Goal: Information Seeking & Learning: Stay updated

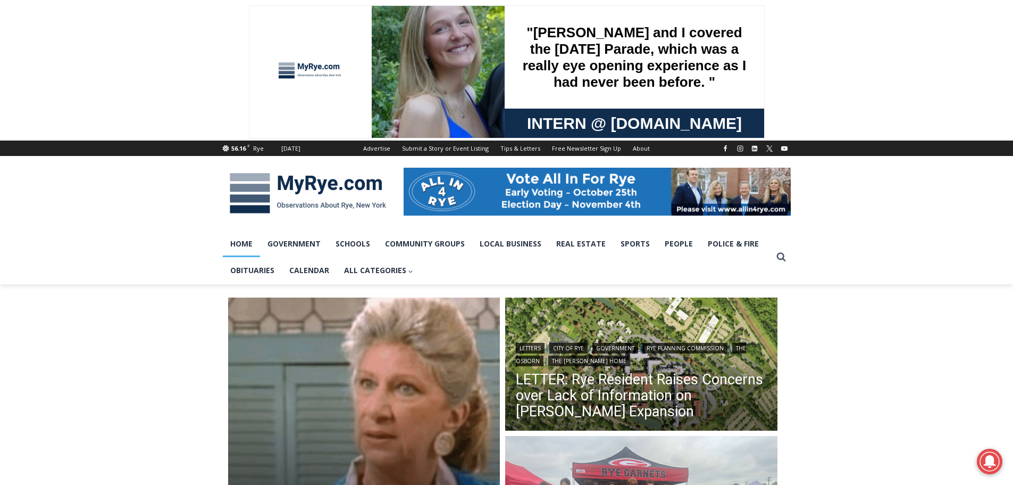
scroll to position [160, 0]
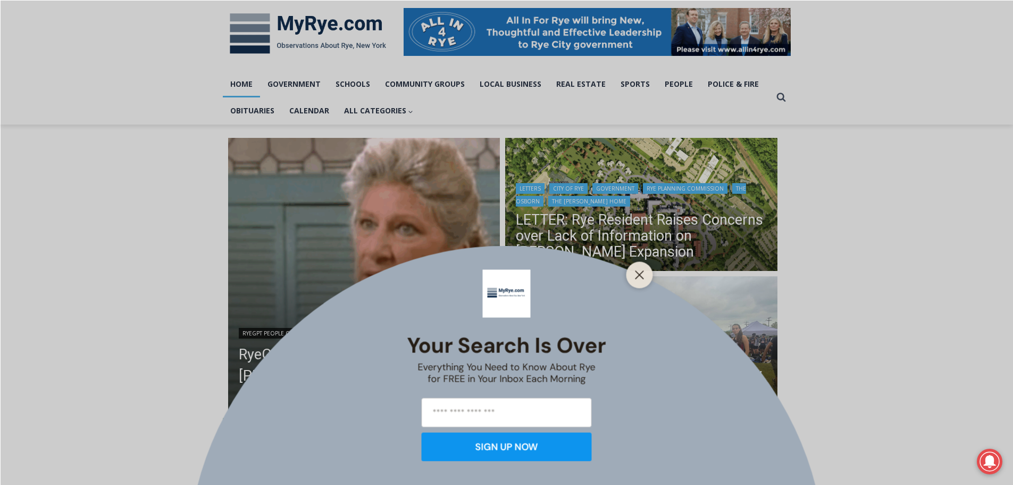
click at [639, 268] on button "Close" at bounding box center [639, 274] width 15 height 15
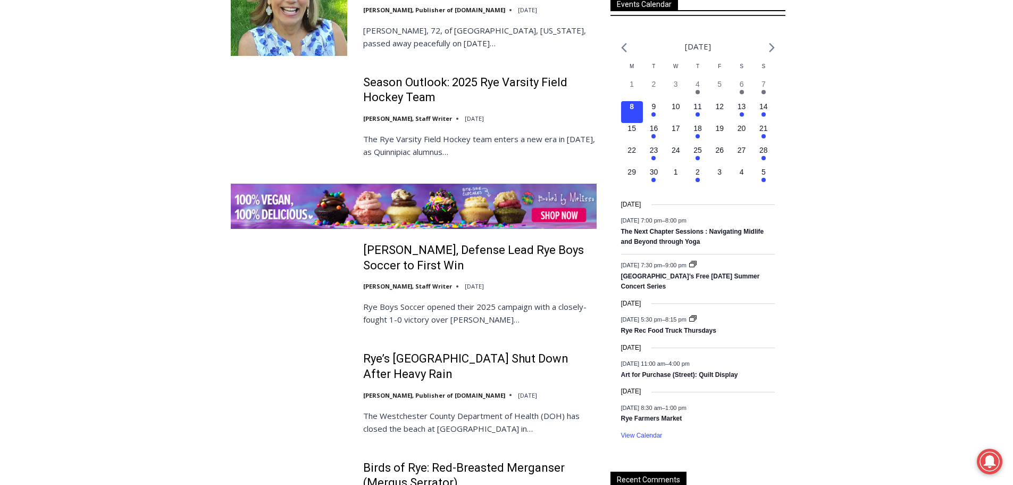
scroll to position [1489, 0]
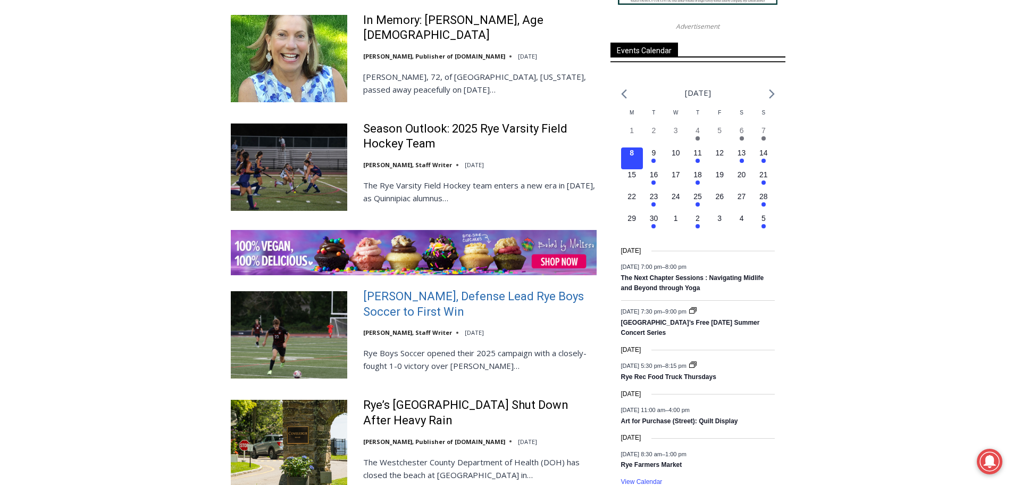
click at [395, 289] on link "Cox, Defense Lead Rye Boys Soccer to First Win" at bounding box center [479, 304] width 233 height 30
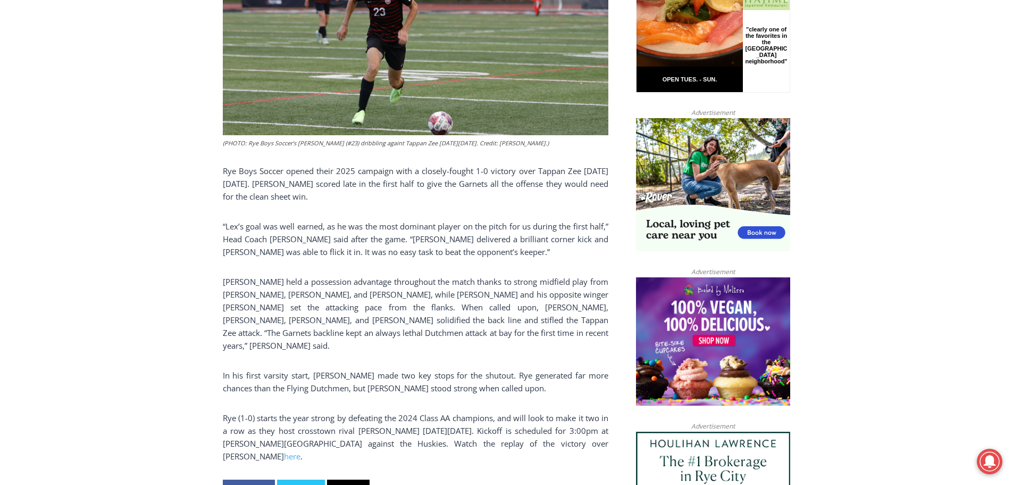
scroll to position [617, 0]
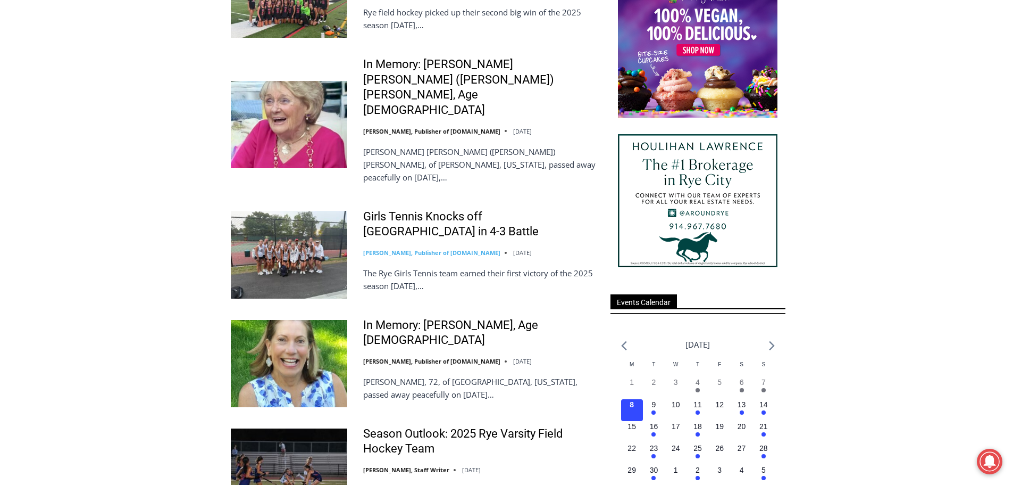
scroll to position [1170, 0]
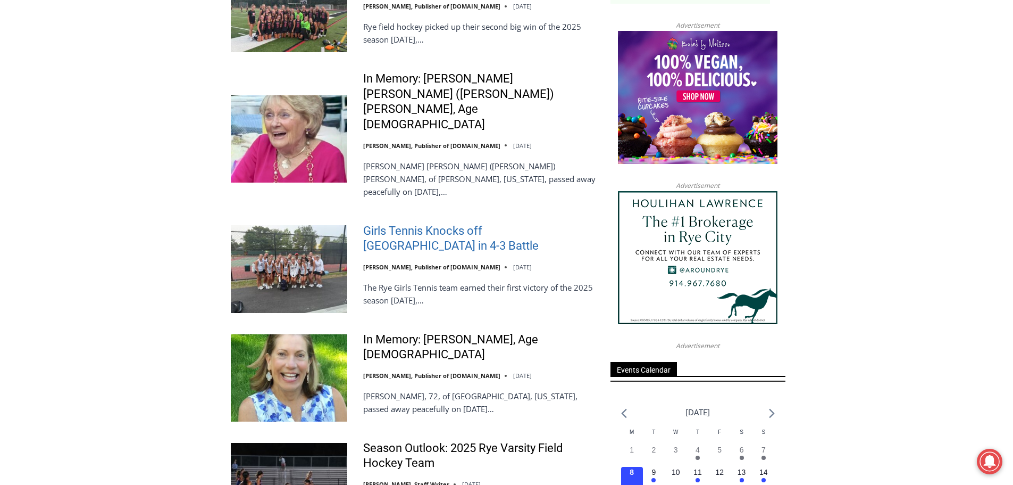
click at [404, 223] on link "Girls Tennis Knocks off [GEOGRAPHIC_DATA] in 4-3 Battle" at bounding box center [479, 238] width 233 height 30
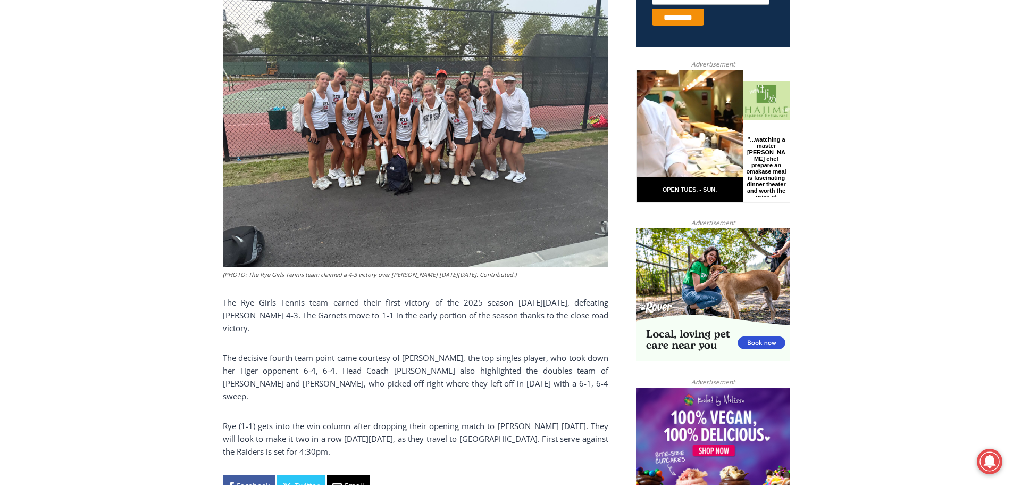
scroll to position [479, 0]
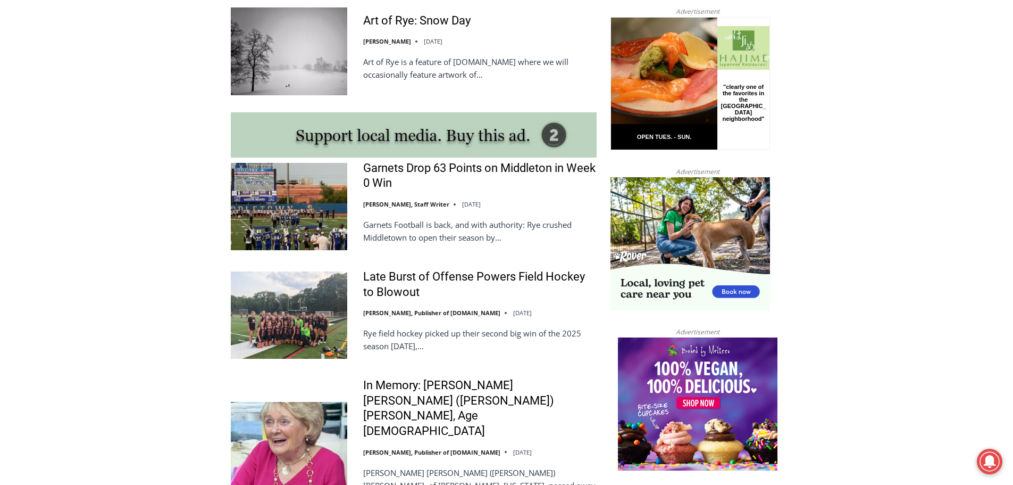
scroll to position [851, 0]
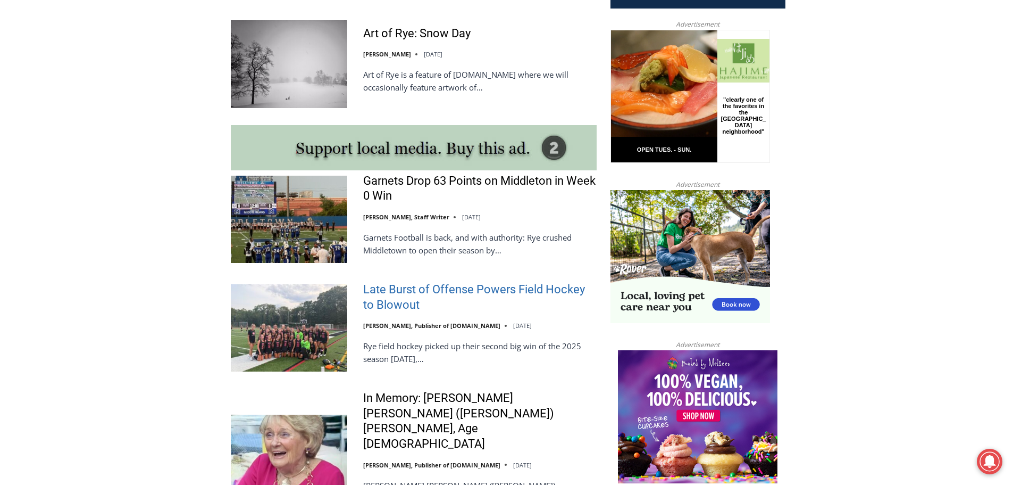
click at [390, 291] on link "Late Burst of Offense Powers Field Hockey to Blowout" at bounding box center [479, 297] width 233 height 30
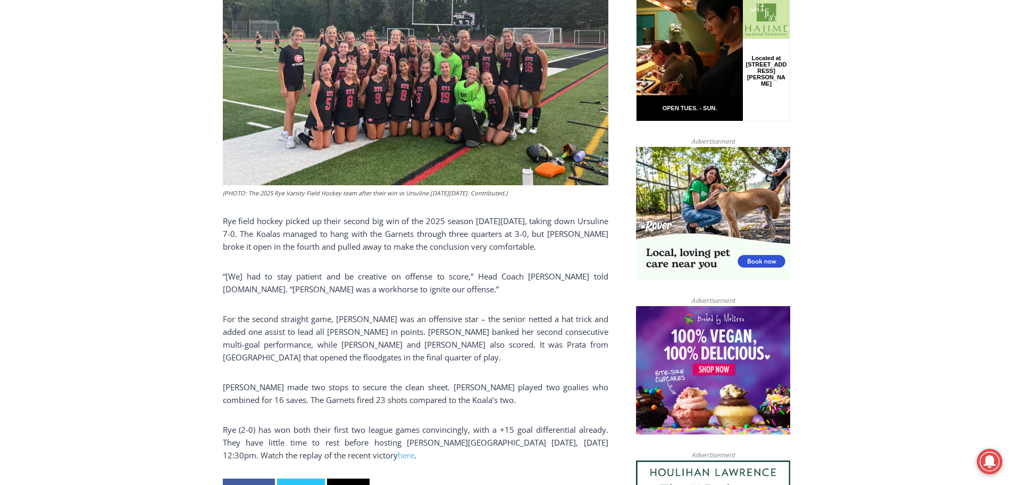
scroll to position [457, 0]
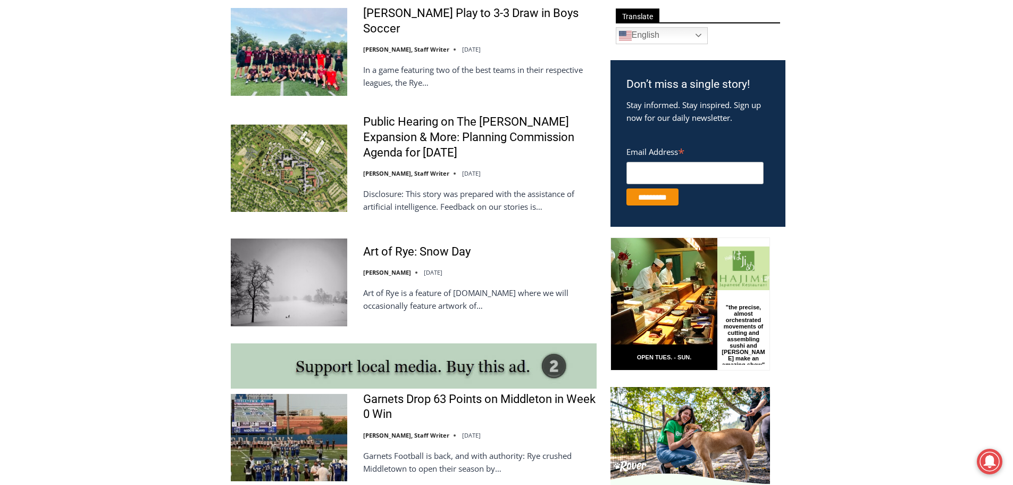
scroll to position [532, 0]
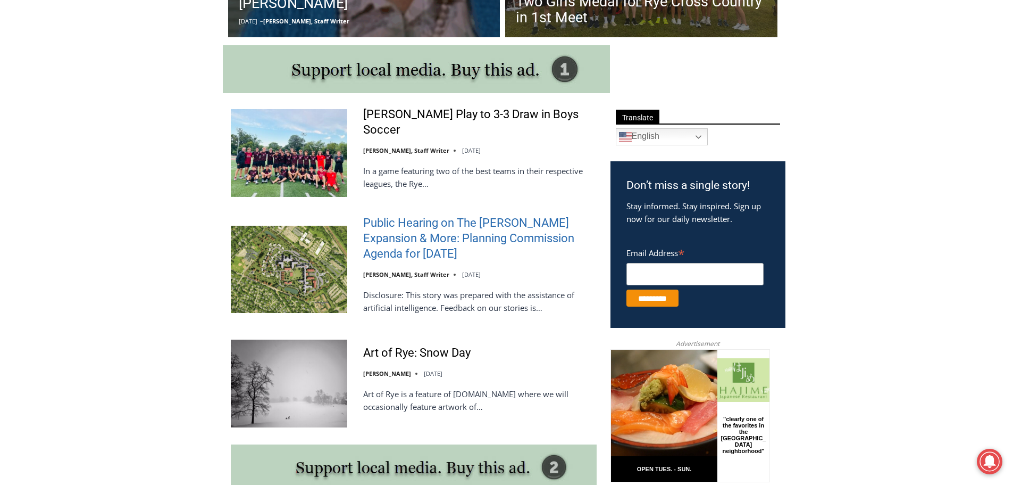
click at [439, 237] on link "Public Hearing on The [PERSON_NAME] Expansion & More: Planning Commission Agend…" at bounding box center [479, 238] width 233 height 46
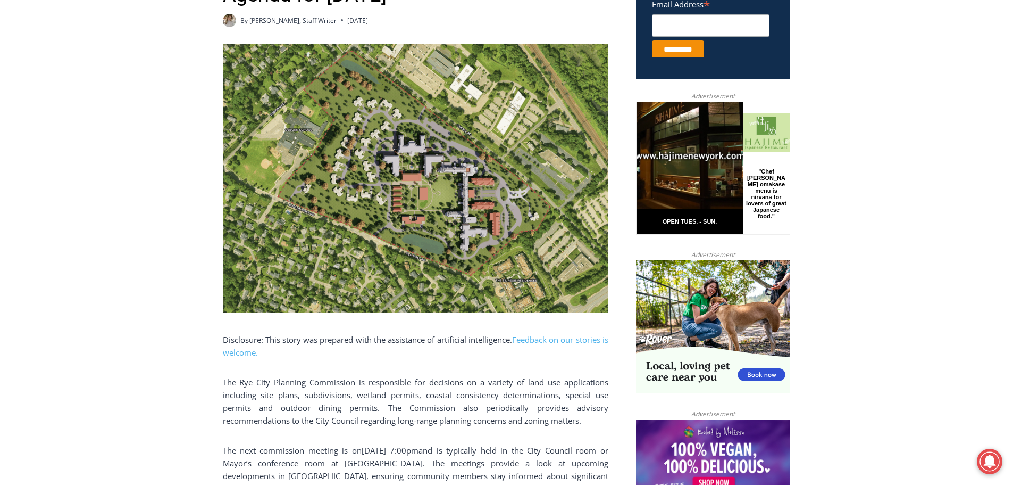
scroll to position [479, 0]
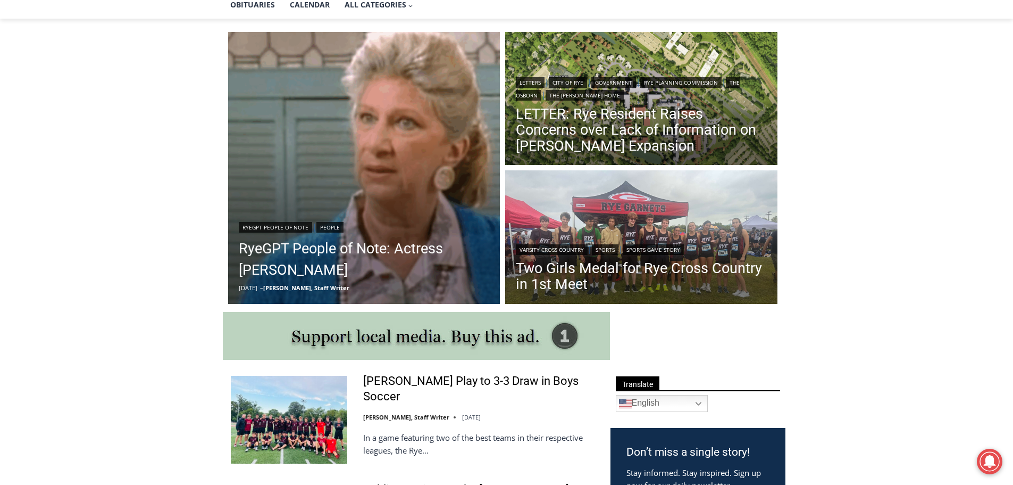
scroll to position [106, 0]
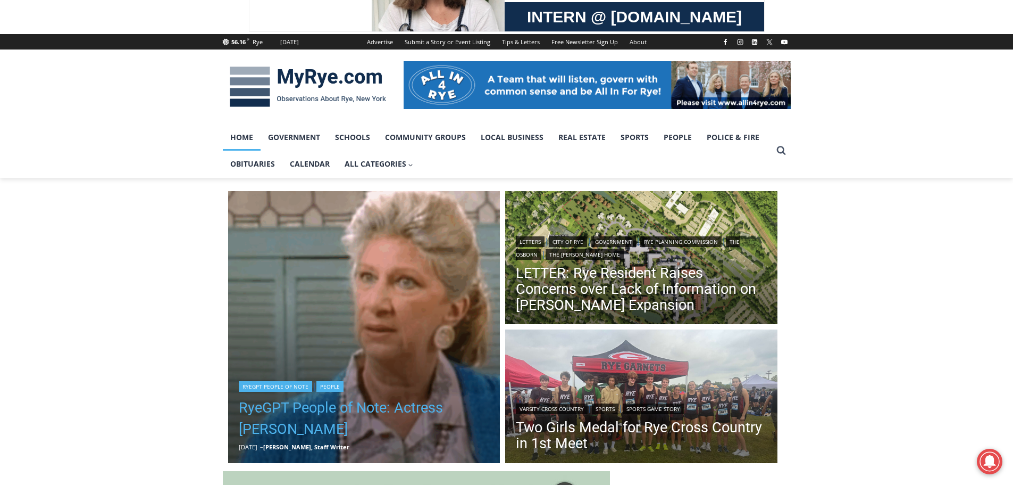
click at [368, 412] on link "RyeGPT People of Note: Actress Liz Sheridan" at bounding box center [364, 418] width 251 height 43
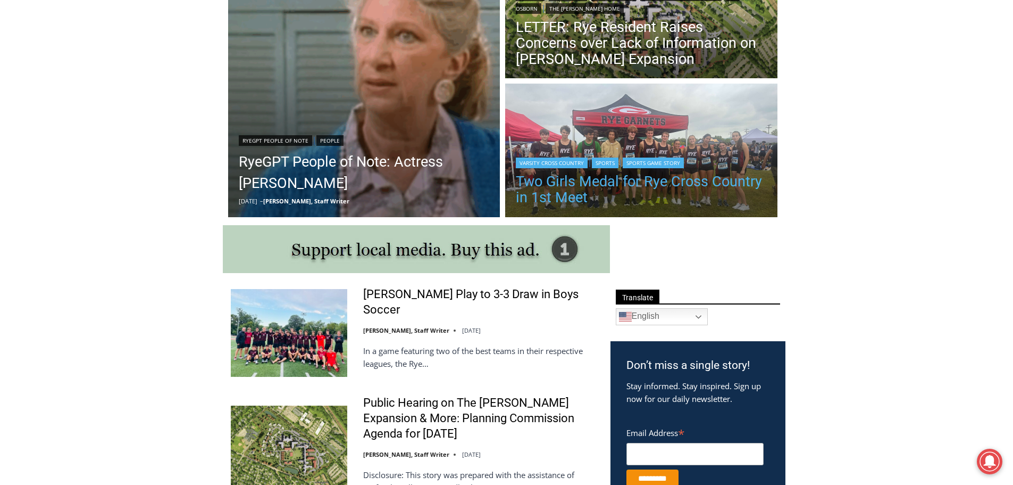
scroll to position [372, 0]
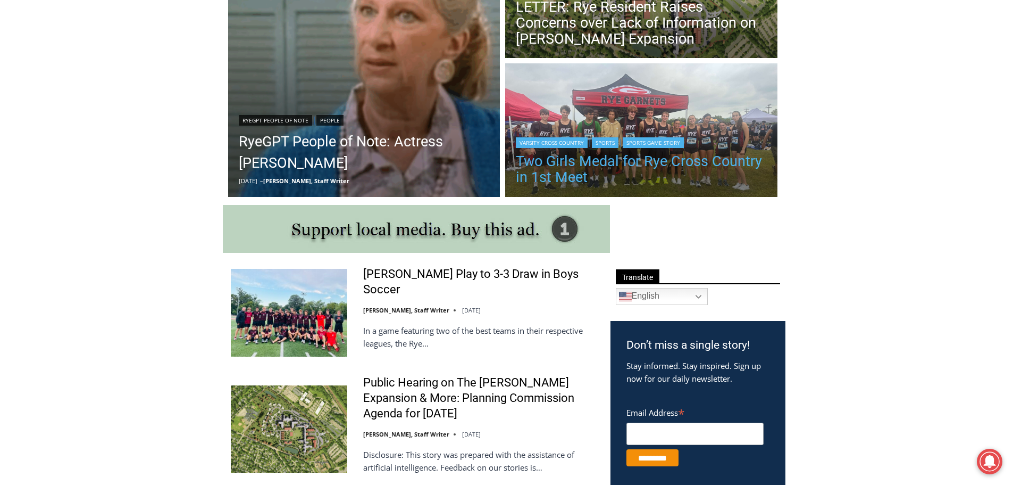
click at [615, 159] on link "Two Girls Medal for Rye Cross Country in 1st Meet" at bounding box center [641, 169] width 251 height 32
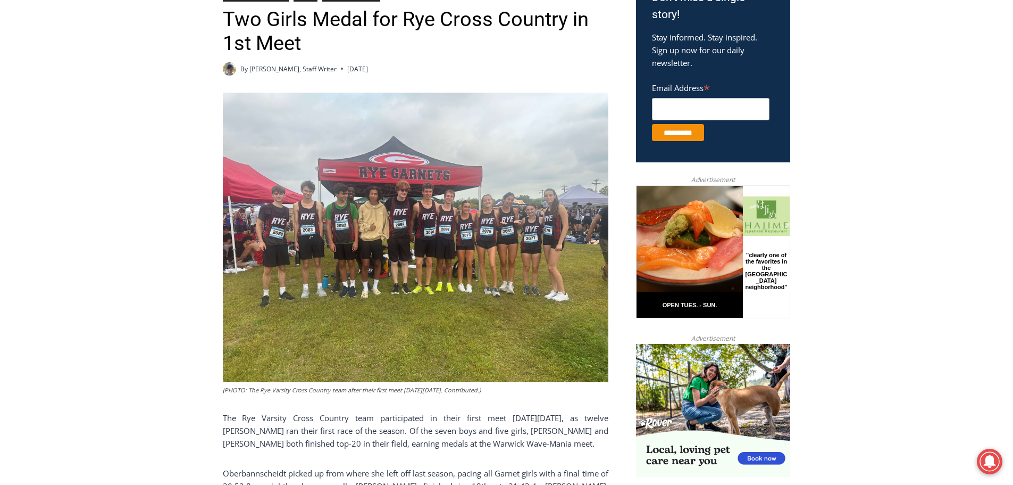
scroll to position [351, 0]
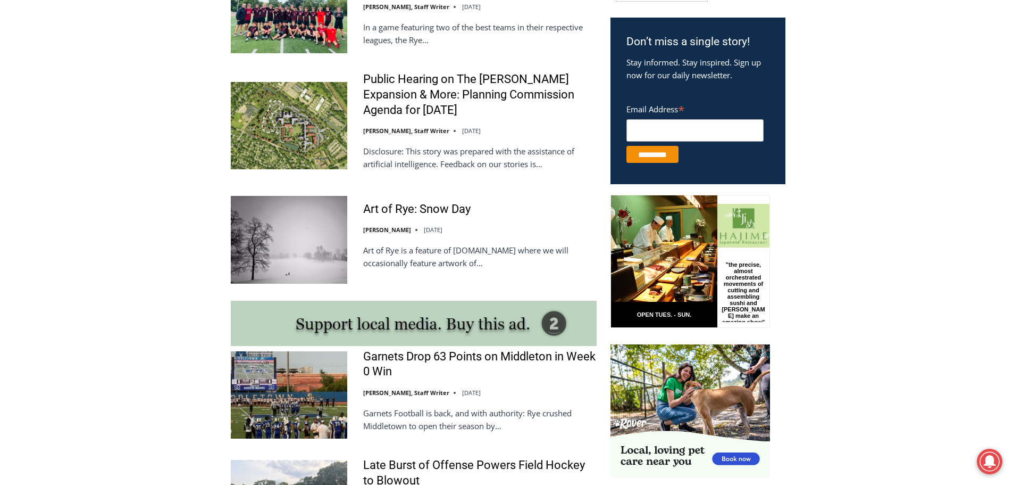
scroll to position [691, 0]
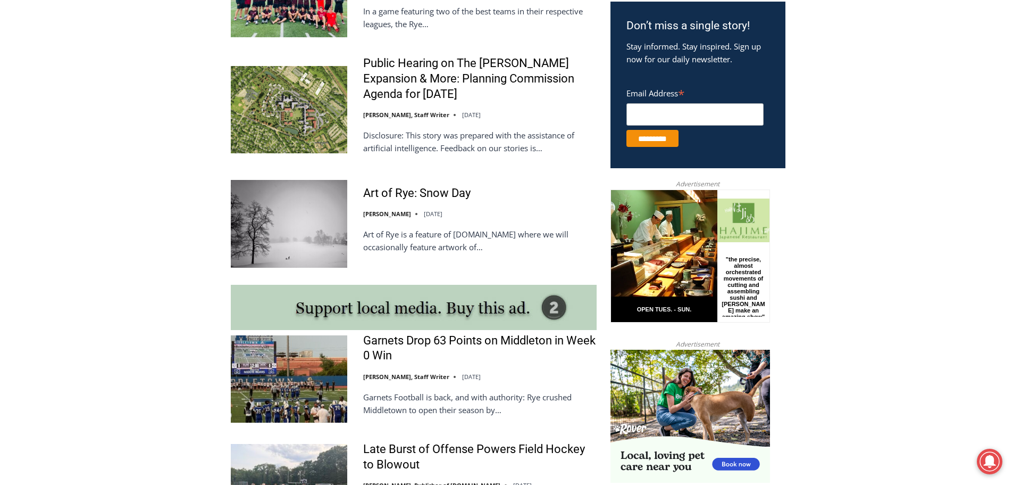
click at [311, 218] on img at bounding box center [289, 223] width 116 height 87
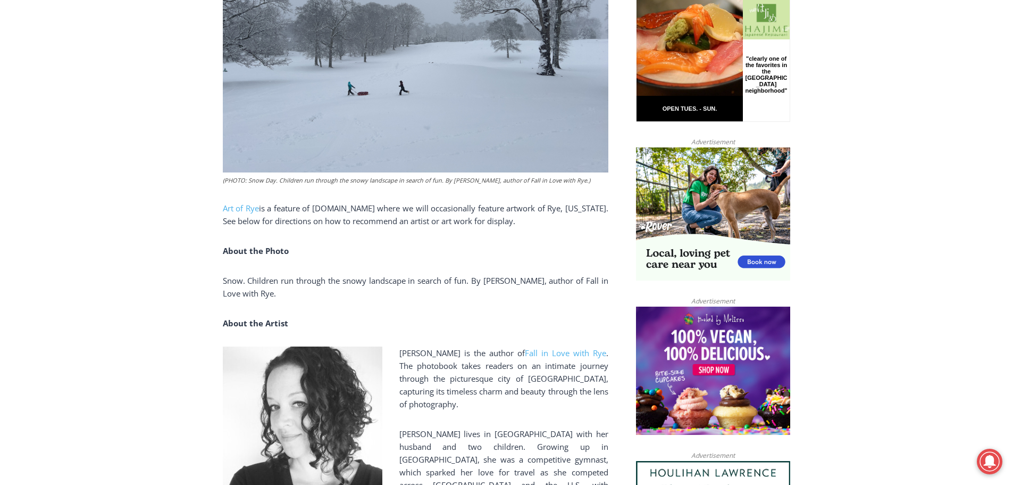
scroll to position [670, 0]
